Goal: Task Accomplishment & Management: Manage account settings

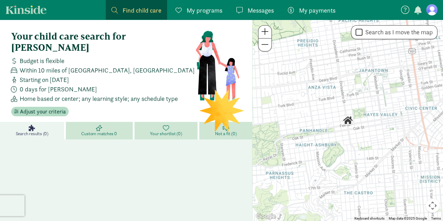
click at [139, 75] on div "Starting on [DATE]" at bounding box center [101, 79] width 187 height 9
click at [99, 75] on div "Starting on Sep 15, 2025" at bounding box center [101, 79] width 187 height 9
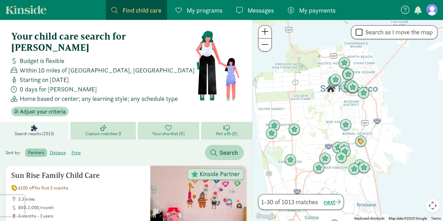
drag, startPoint x: 423, startPoint y: 136, endPoint x: 391, endPoint y: 161, distance: 40.6
click at [391, 161] on div at bounding box center [348, 120] width 191 height 201
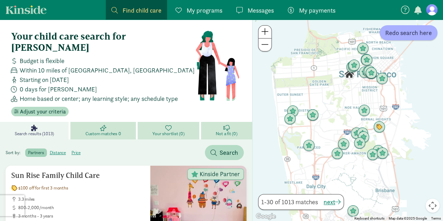
drag, startPoint x: 391, startPoint y: 161, endPoint x: 438, endPoint y: 121, distance: 61.6
click at [438, 121] on div at bounding box center [348, 120] width 191 height 201
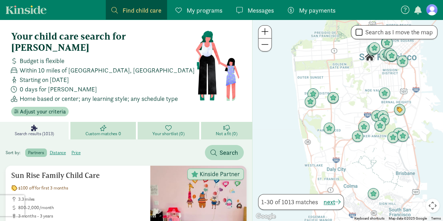
click at [427, 14] on figure at bounding box center [431, 9] width 11 height 11
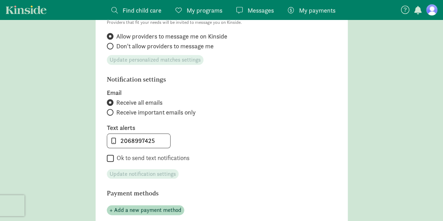
scroll to position [394, 0]
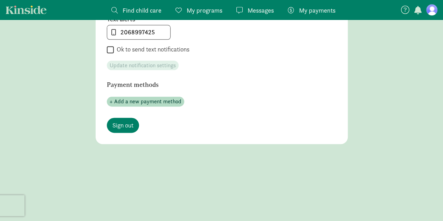
click at [202, 7] on span "My programs" at bounding box center [205, 10] width 36 height 9
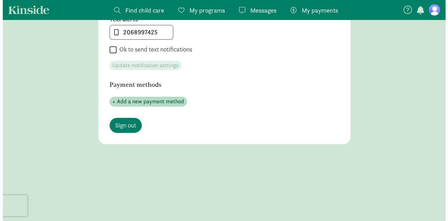
scroll to position [50, 0]
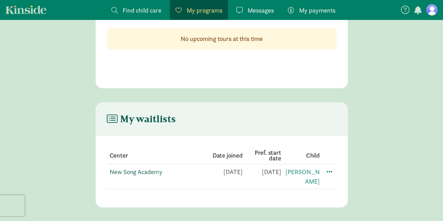
click at [154, 169] on link "New Song Academy" at bounding box center [136, 172] width 53 height 8
click at [328, 171] on span at bounding box center [329, 171] width 8 height 8
click at [344, 186] on div "Edit preferences" at bounding box center [354, 186] width 63 height 15
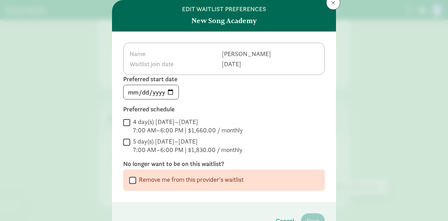
scroll to position [23, 0]
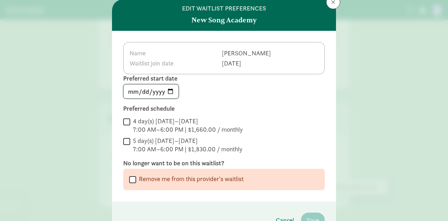
click at [168, 89] on input "2026-01-14" at bounding box center [151, 91] width 55 height 14
click at [167, 89] on input "2025-09-15" at bounding box center [151, 91] width 55 height 14
type input "2025-10-01"
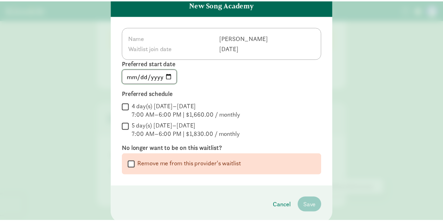
scroll to position [45, 0]
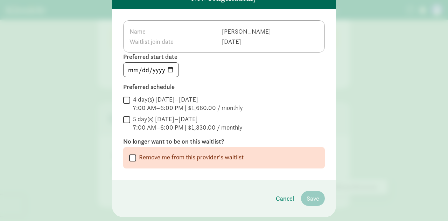
click at [161, 120] on div "5 day(s) Monday–Friday" at bounding box center [188, 119] width 110 height 8
click at [130, 120] on input "5 day(s) Monday–Friday 7:00 AM–6:00 PM | $1,830.00 / monthly" at bounding box center [126, 119] width 7 height 9
checkbox input "true"
click at [311, 197] on span "Save" at bounding box center [313, 198] width 13 height 9
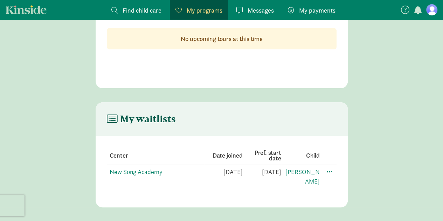
click at [158, 8] on span "Find child care" at bounding box center [142, 10] width 39 height 9
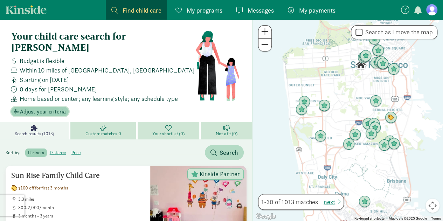
click at [52, 108] on span "Adjust your criteria" at bounding box center [43, 112] width 46 height 8
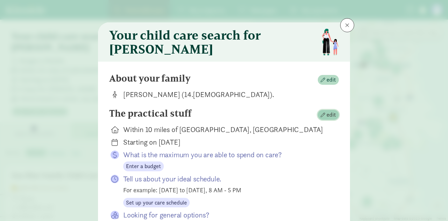
click at [330, 117] on span "edit" at bounding box center [331, 115] width 9 height 8
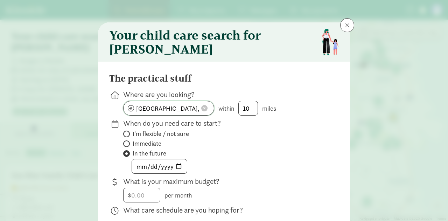
click at [165, 113] on input "San Francisco, CA" at bounding box center [169, 108] width 90 height 14
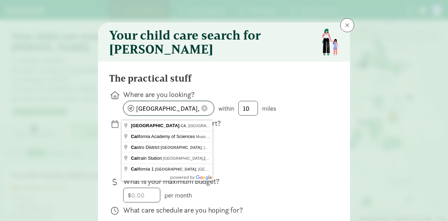
click at [165, 113] on input "San Francisco, CA" at bounding box center [169, 108] width 90 height 14
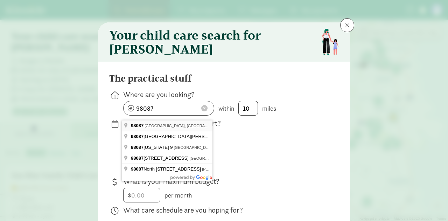
type input "Lynnwood, WA 98087, USA"
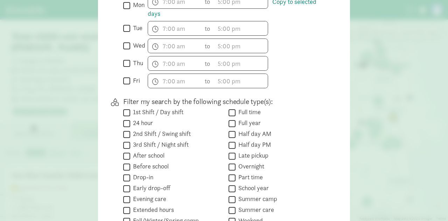
scroll to position [316, 0]
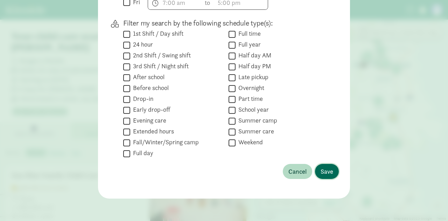
click at [325, 168] on span "Save" at bounding box center [327, 171] width 13 height 9
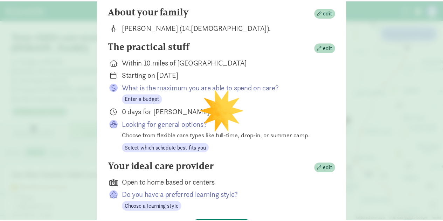
scroll to position [119, 0]
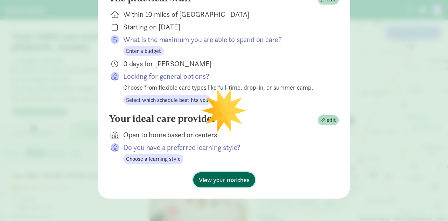
click at [231, 179] on span "View your matches" at bounding box center [224, 179] width 51 height 9
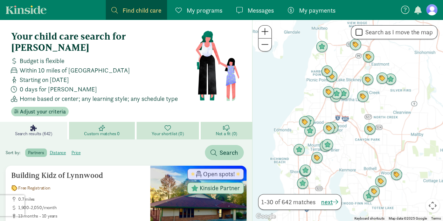
click at [324, 108] on div at bounding box center [348, 120] width 191 height 201
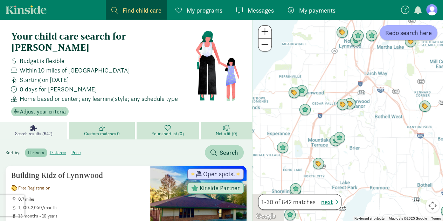
drag, startPoint x: 352, startPoint y: 181, endPoint x: 361, endPoint y: 136, distance: 46.4
click at [361, 136] on div at bounding box center [348, 120] width 191 height 201
click at [337, 136] on img "Click to see details" at bounding box center [339, 138] width 19 height 19
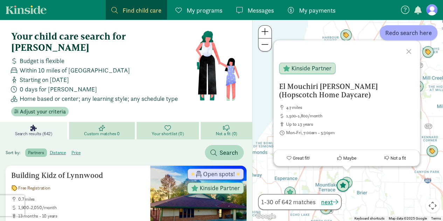
click at [342, 187] on img "Click to see details" at bounding box center [342, 185] width 19 height 19
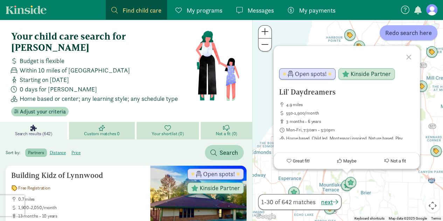
drag, startPoint x: 376, startPoint y: 202, endPoint x: 380, endPoint y: 162, distance: 40.5
click at [380, 162] on div "To navigate, press the arrow keys. Lil' Daydreamers 4.9 miles 550-1,900/month 3…" at bounding box center [348, 120] width 191 height 201
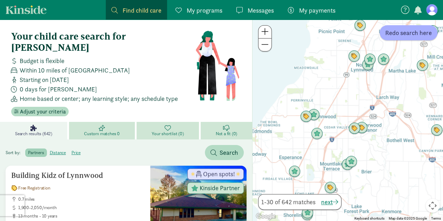
drag, startPoint x: 381, startPoint y: 194, endPoint x: 374, endPoint y: 138, distance: 55.7
click at [387, 130] on div at bounding box center [348, 120] width 191 height 201
click at [331, 188] on img "Click to see details" at bounding box center [330, 187] width 19 height 19
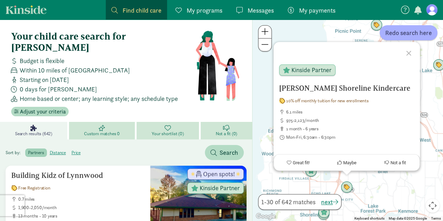
click at [397, 194] on div "Ballinger Shoreline Kindercare 10% off monthly tuition for new enrollments 6.1 …" at bounding box center [348, 120] width 191 height 201
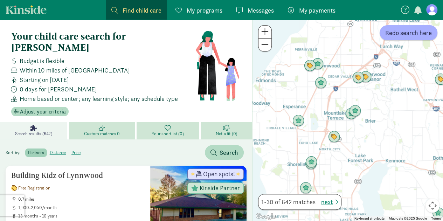
drag, startPoint x: 369, startPoint y: 178, endPoint x: 373, endPoint y: 123, distance: 54.8
click at [373, 123] on div at bounding box center [348, 120] width 191 height 201
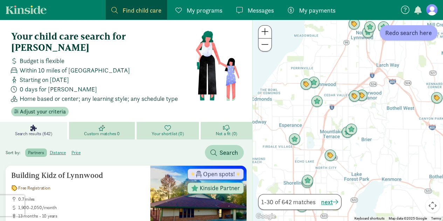
drag, startPoint x: 363, startPoint y: 125, endPoint x: 329, endPoint y: 191, distance: 74.4
click at [329, 191] on div at bounding box center [348, 120] width 191 height 201
click at [362, 94] on img "Click to see details" at bounding box center [361, 96] width 19 height 19
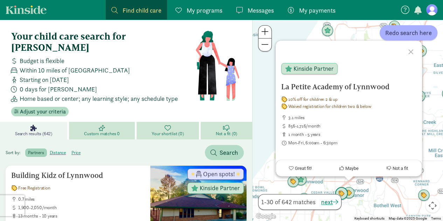
click at [340, 190] on img "Click to see details" at bounding box center [341, 193] width 19 height 19
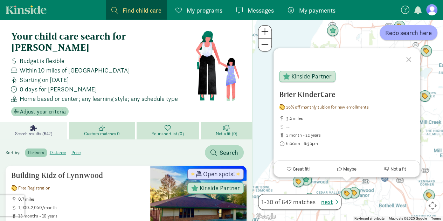
click at [380, 198] on div "Brier KinderCare 10% off monthly tuition for new enrollments 3.2 miles 1 month …" at bounding box center [348, 120] width 191 height 201
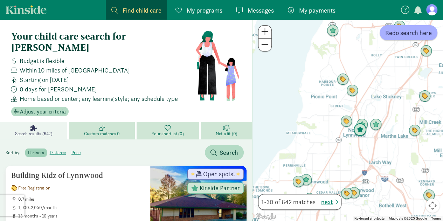
click at [358, 132] on img "Click to see details" at bounding box center [360, 130] width 19 height 19
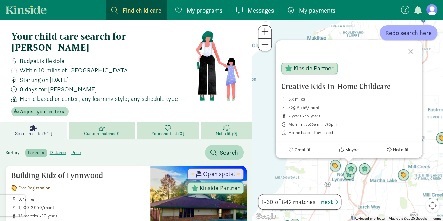
click at [362, 190] on div "Creative Kids In-Home Childcare 0.3 miles 429-2,162/month 2 years - 12 years Mo…" at bounding box center [348, 120] width 191 height 201
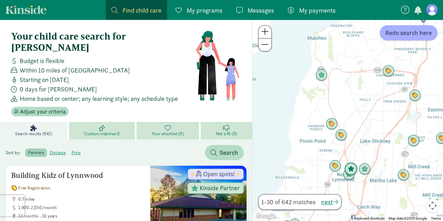
click at [354, 171] on img "Click to see details" at bounding box center [351, 169] width 19 height 19
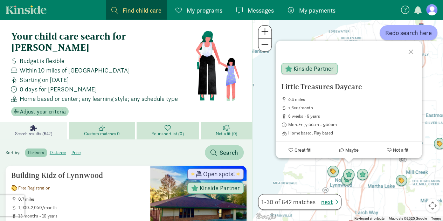
click at [312, 186] on div "Little Treasures Daycare 0.0 miles 1,600/month 6 weeks - 6 years Mon-Fri, 7:00a…" at bounding box center [348, 120] width 191 height 201
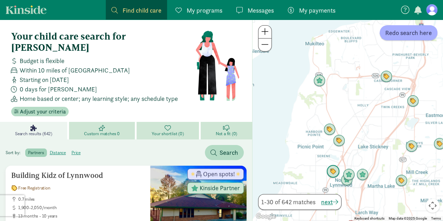
click at [330, 174] on img "Click to see details" at bounding box center [333, 171] width 19 height 19
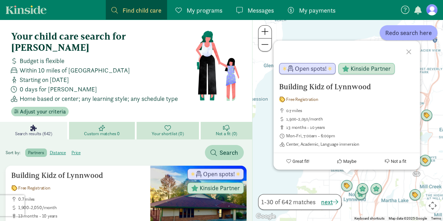
click at [286, 182] on div "Building Kidz of Lynnwood Free Registration 0.7 miles 1,900-2,050/month 13 mont…" at bounding box center [348, 120] width 191 height 201
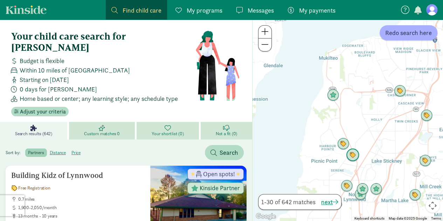
click at [347, 155] on img "Click to see details" at bounding box center [352, 155] width 19 height 19
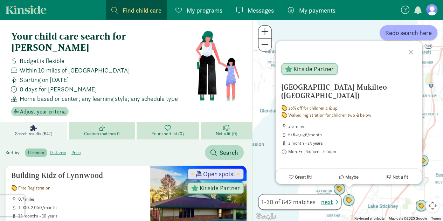
click at [266, 147] on div "La Petite Academy Mukilteo (La Petite Academy Mukilteo) 10% off for children 2 …" at bounding box center [348, 120] width 191 height 201
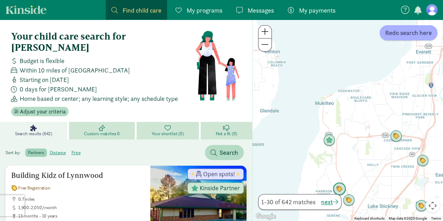
click at [338, 187] on img "Click to see details" at bounding box center [339, 189] width 19 height 19
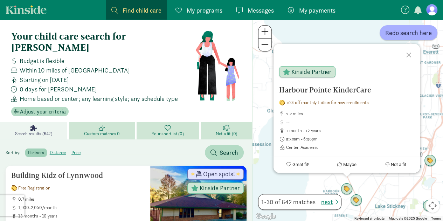
click at [269, 178] on div "Harbour Pointe KinderCare 10% off monthly tuition for new enrollments 2.2 miles…" at bounding box center [348, 120] width 191 height 201
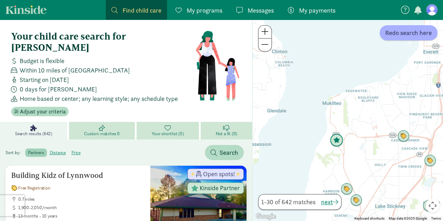
click at [338, 137] on img "Click to see details" at bounding box center [336, 140] width 19 height 19
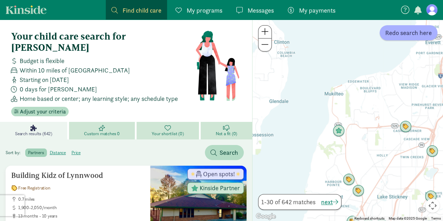
drag, startPoint x: 310, startPoint y: 176, endPoint x: 303, endPoint y: 131, distance: 46.1
click at [301, 131] on div "To navigate, press the arrow keys." at bounding box center [348, 120] width 191 height 201
click at [339, 133] on img "Click to see details" at bounding box center [338, 131] width 19 height 19
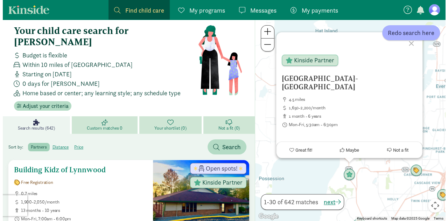
scroll to position [0, 0]
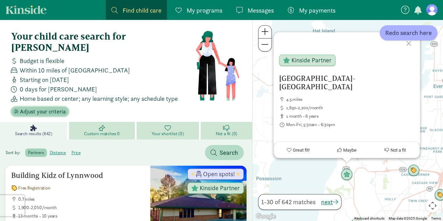
click at [39, 108] on span "Adjust your criteria" at bounding box center [43, 112] width 46 height 8
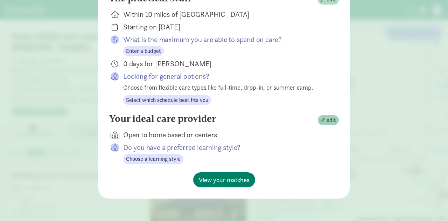
scroll to position [85, 0]
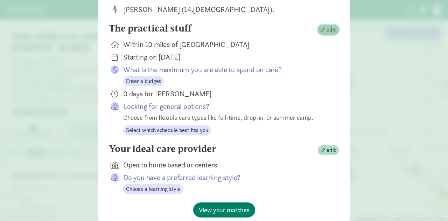
click at [327, 34] on span "edit" at bounding box center [331, 30] width 9 height 8
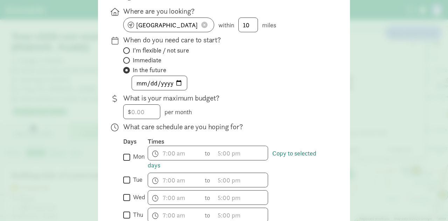
scroll to position [85, 0]
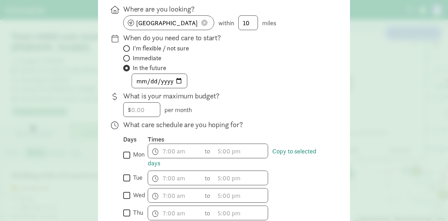
click at [146, 62] on span "Immediate" at bounding box center [147, 58] width 29 height 8
click at [128, 61] on input "Immediate" at bounding box center [125, 58] width 5 height 5
radio input "true"
radio input "false"
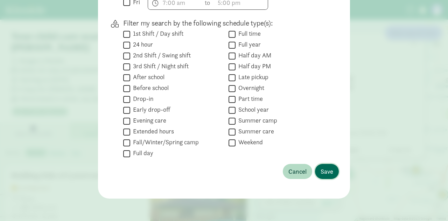
click at [324, 170] on span "Save" at bounding box center [327, 171] width 13 height 9
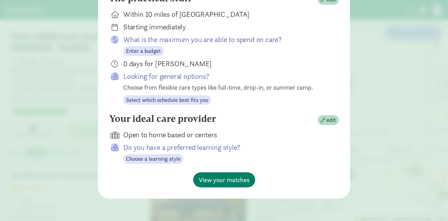
scroll to position [119, 0]
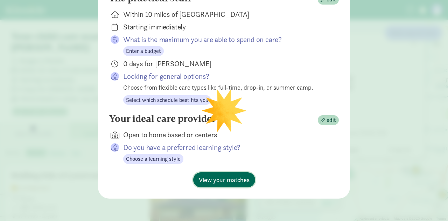
click at [224, 176] on span "View your matches" at bounding box center [224, 179] width 51 height 9
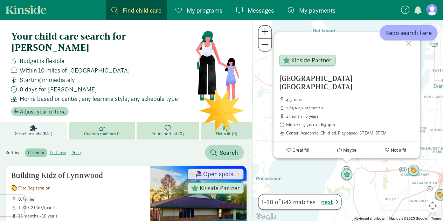
click at [409, 53] on div at bounding box center [410, 42] width 20 height 20
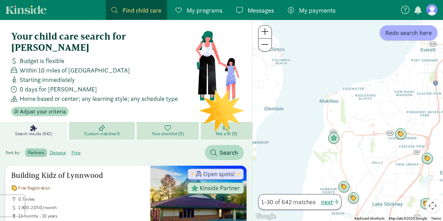
drag, startPoint x: 371, startPoint y: 161, endPoint x: 336, endPoint y: 73, distance: 94.5
click at [336, 73] on div at bounding box center [348, 120] width 191 height 201
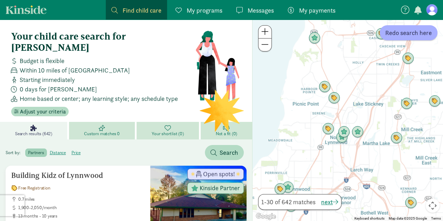
drag, startPoint x: 350, startPoint y: 150, endPoint x: 372, endPoint y: 64, distance: 88.6
click at [372, 64] on div at bounding box center [348, 120] width 191 height 201
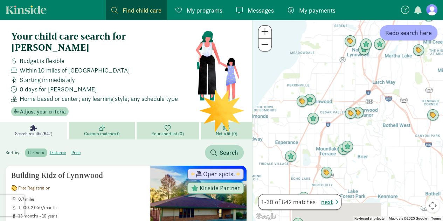
drag, startPoint x: 340, startPoint y: 165, endPoint x: 361, endPoint y: 85, distance: 82.8
click at [361, 85] on div at bounding box center [348, 120] width 191 height 201
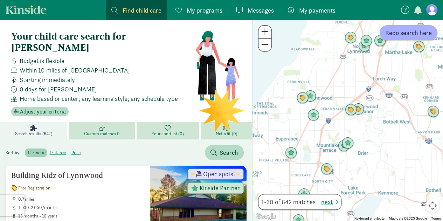
click at [363, 149] on div at bounding box center [348, 120] width 191 height 201
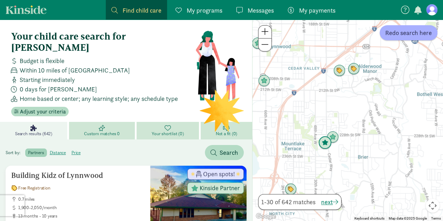
click at [324, 145] on img "Click to see details" at bounding box center [325, 142] width 19 height 19
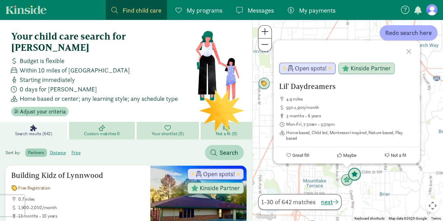
click at [356, 170] on img "Click to see details" at bounding box center [354, 174] width 19 height 19
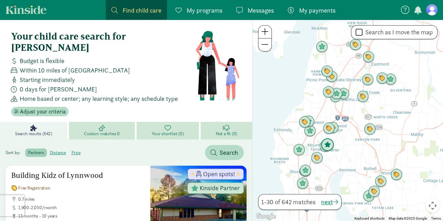
click at [327, 141] on img "Click to see details" at bounding box center [327, 145] width 19 height 19
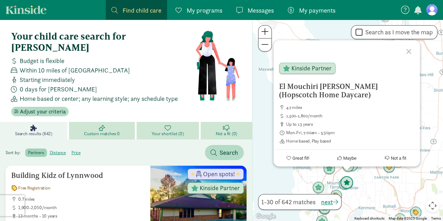
click at [337, 183] on img "Click to see details" at bounding box center [345, 185] width 18 height 18
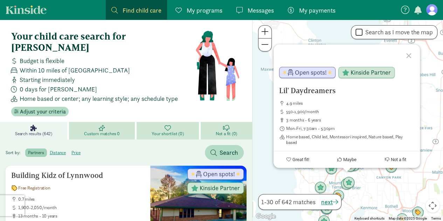
click at [377, 187] on div "To navigate, press the arrow keys. Lil' Daydreamers 4.9 miles 550-1,900/month 3…" at bounding box center [348, 120] width 191 height 201
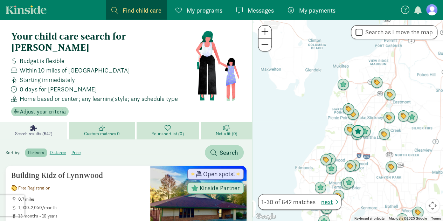
click at [360, 133] on img "Click to see details" at bounding box center [358, 131] width 19 height 19
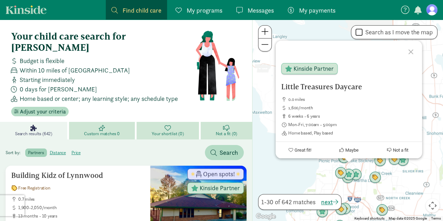
click at [318, 183] on div "Little Treasures Daycare 0.0 miles 1,600/month 6 weeks - 6 years Mon-Fri, 7:00a…" at bounding box center [348, 120] width 191 height 201
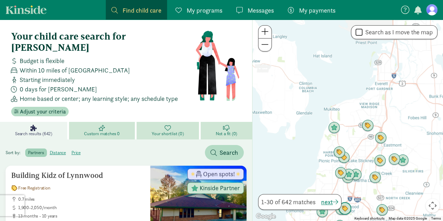
click at [347, 214] on img "Click to see details" at bounding box center [345, 208] width 19 height 19
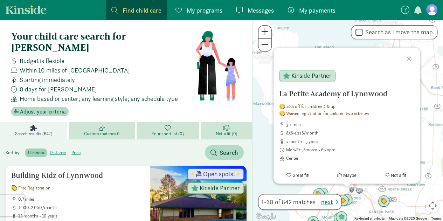
click at [369, 206] on div "La Petite Academy of Lynnwood 10% off for children 2 & up Waived registration f…" at bounding box center [348, 120] width 191 height 201
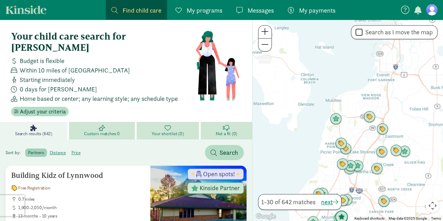
click at [337, 216] on img "Click to see details" at bounding box center [341, 217] width 19 height 19
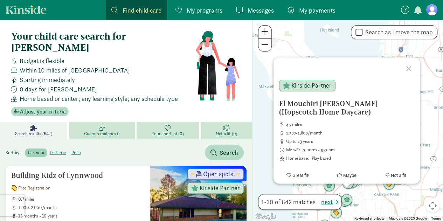
click at [373, 202] on div "El Mouchiri Soumiya (Hopscotch Home Daycare) 4.7 miles 1,500-1,800/month up to …" at bounding box center [348, 120] width 191 height 201
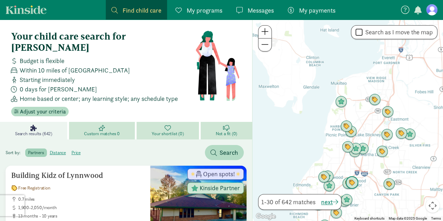
click at [345, 186] on img "Click to see details" at bounding box center [352, 182] width 19 height 19
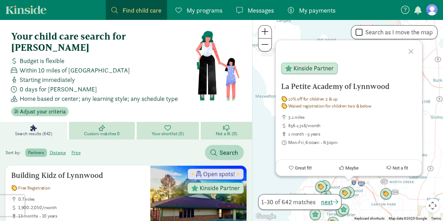
click at [339, 183] on div "La Petite Academy of Lynnwood 10% off for children 2 & up Waived registration f…" at bounding box center [348, 120] width 191 height 201
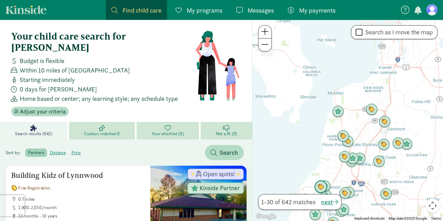
click at [322, 180] on img "Click to see details" at bounding box center [320, 187] width 19 height 19
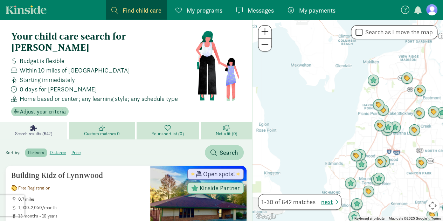
drag, startPoint x: 373, startPoint y: 154, endPoint x: 378, endPoint y: 145, distance: 10.8
click at [378, 145] on div "To navigate, press the arrow keys." at bounding box center [348, 120] width 191 height 201
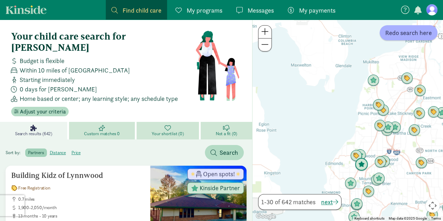
click at [360, 172] on img "Click to see details" at bounding box center [361, 164] width 19 height 19
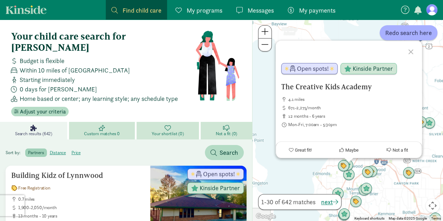
click at [315, 176] on div "The Creative Kids Academy 4.1 miles 671-2,275/month 12 months - 6 years Mon-Fri…" at bounding box center [348, 120] width 191 height 201
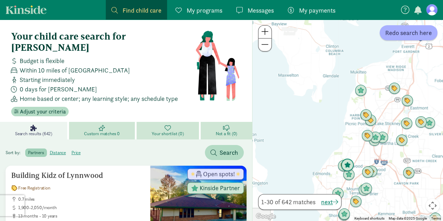
click at [347, 162] on img "Click to see details" at bounding box center [347, 165] width 19 height 19
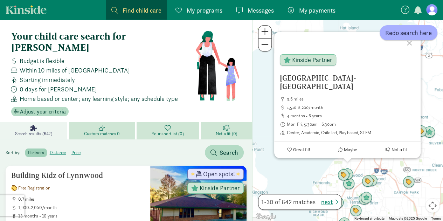
click at [304, 179] on div "ABC Learning Center- Lynnwood 3.6 miles 1,510-2,200/month 4 months - 6 years Mo…" at bounding box center [348, 120] width 191 height 201
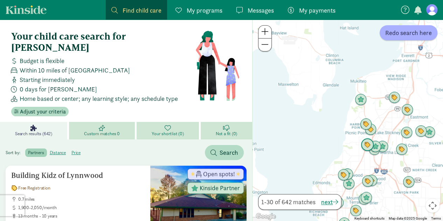
click at [362, 145] on img "Click to see details" at bounding box center [367, 145] width 19 height 19
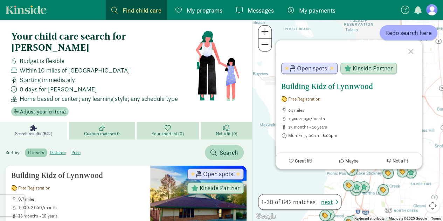
click at [349, 87] on h5 "Building Kidz of Lynnwood" at bounding box center [348, 86] width 135 height 8
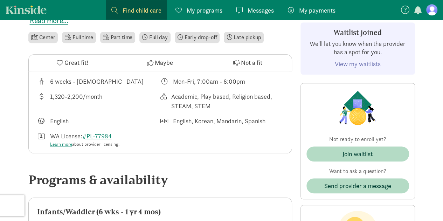
scroll to position [229, 0]
